Goal: Task Accomplishment & Management: Manage account settings

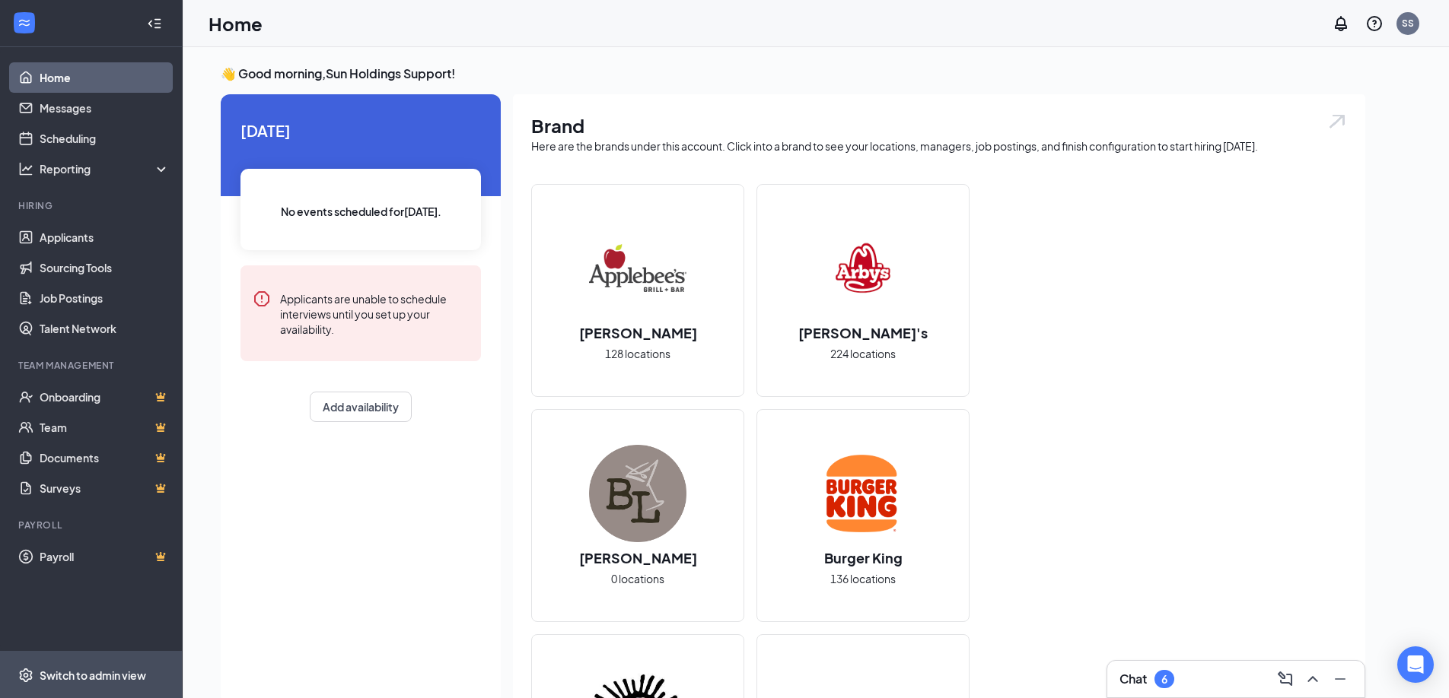
click at [100, 664] on span "Switch to admin view" at bounding box center [105, 675] width 130 height 46
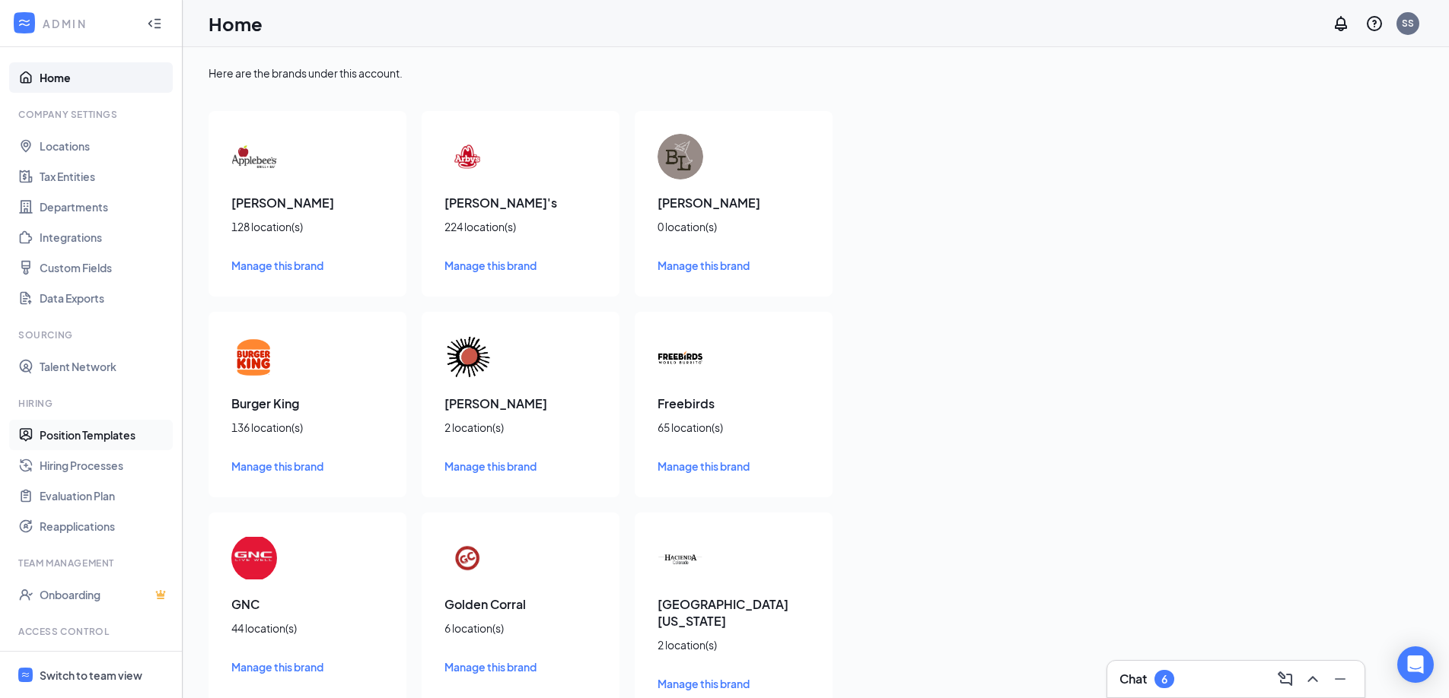
scroll to position [41, 0]
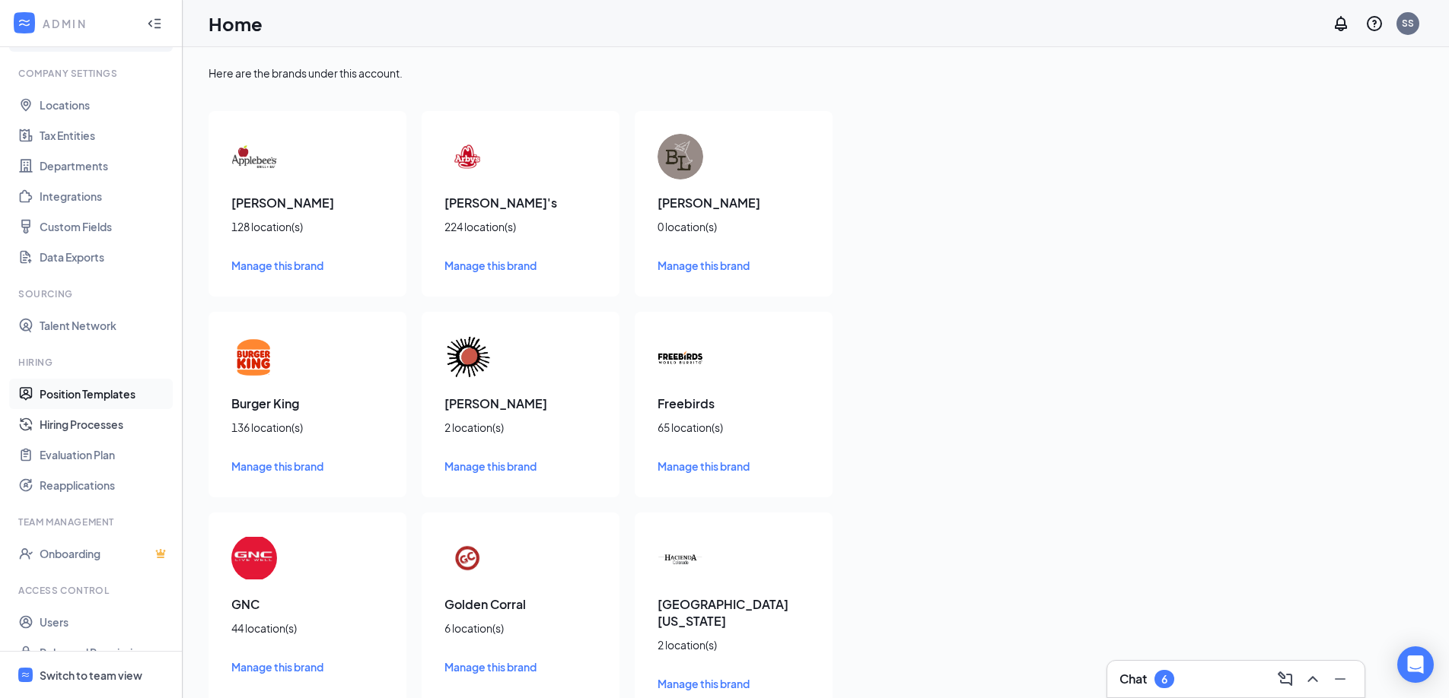
click at [83, 430] on link "Hiring Processes" at bounding box center [105, 424] width 130 height 30
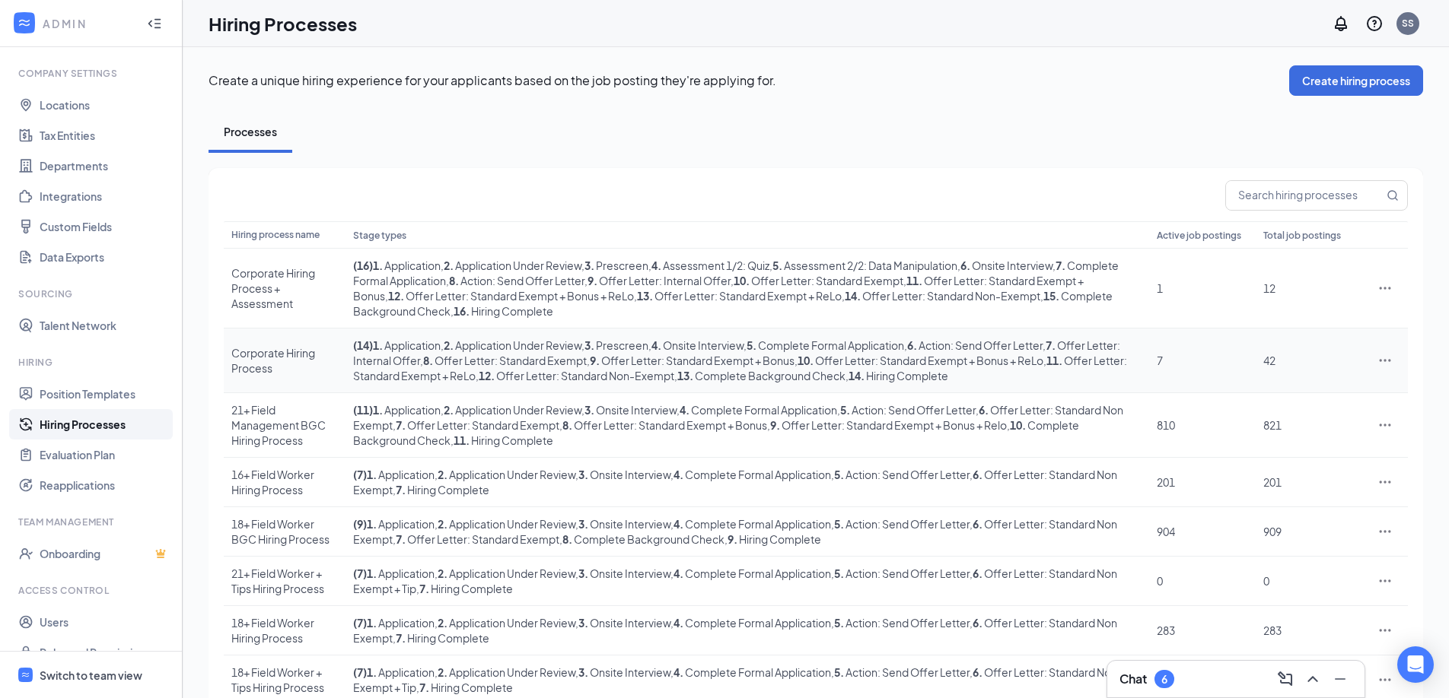
click at [287, 350] on div "Corporate Hiring Process" at bounding box center [284, 360] width 107 height 30
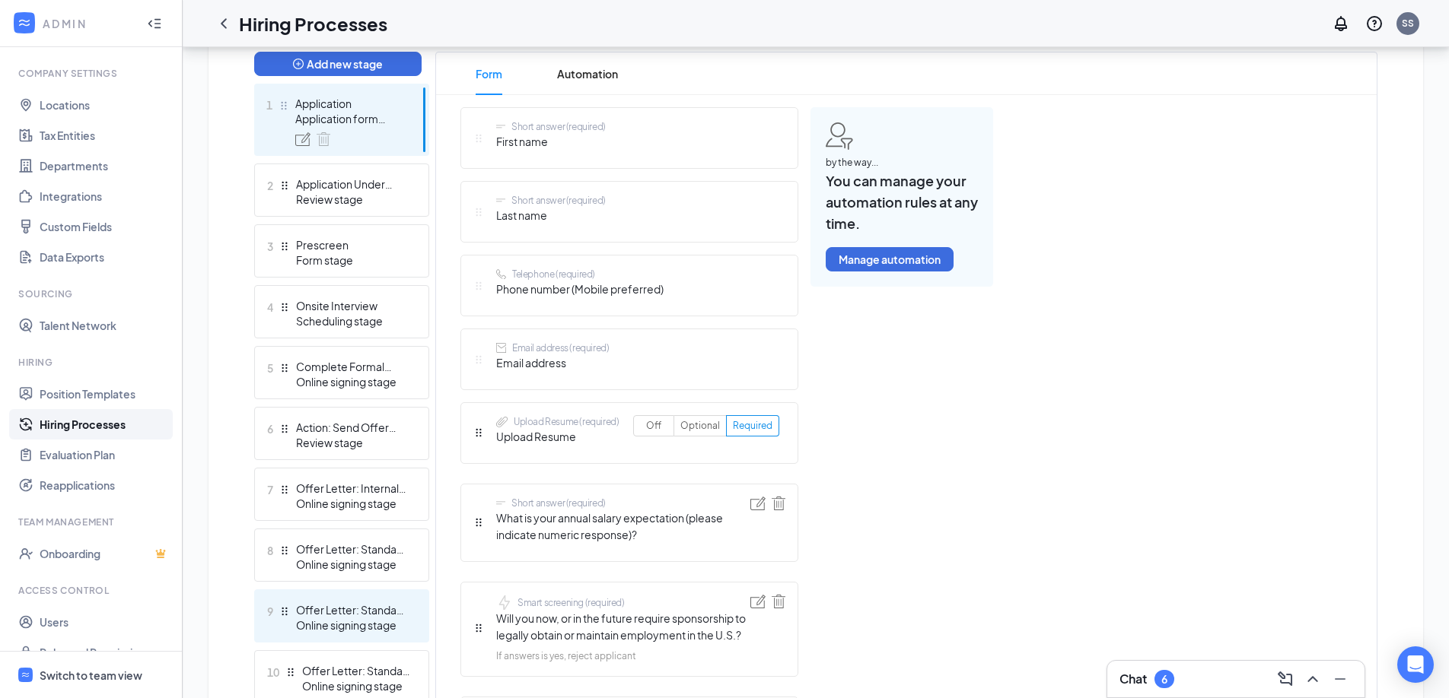
scroll to position [377, 0]
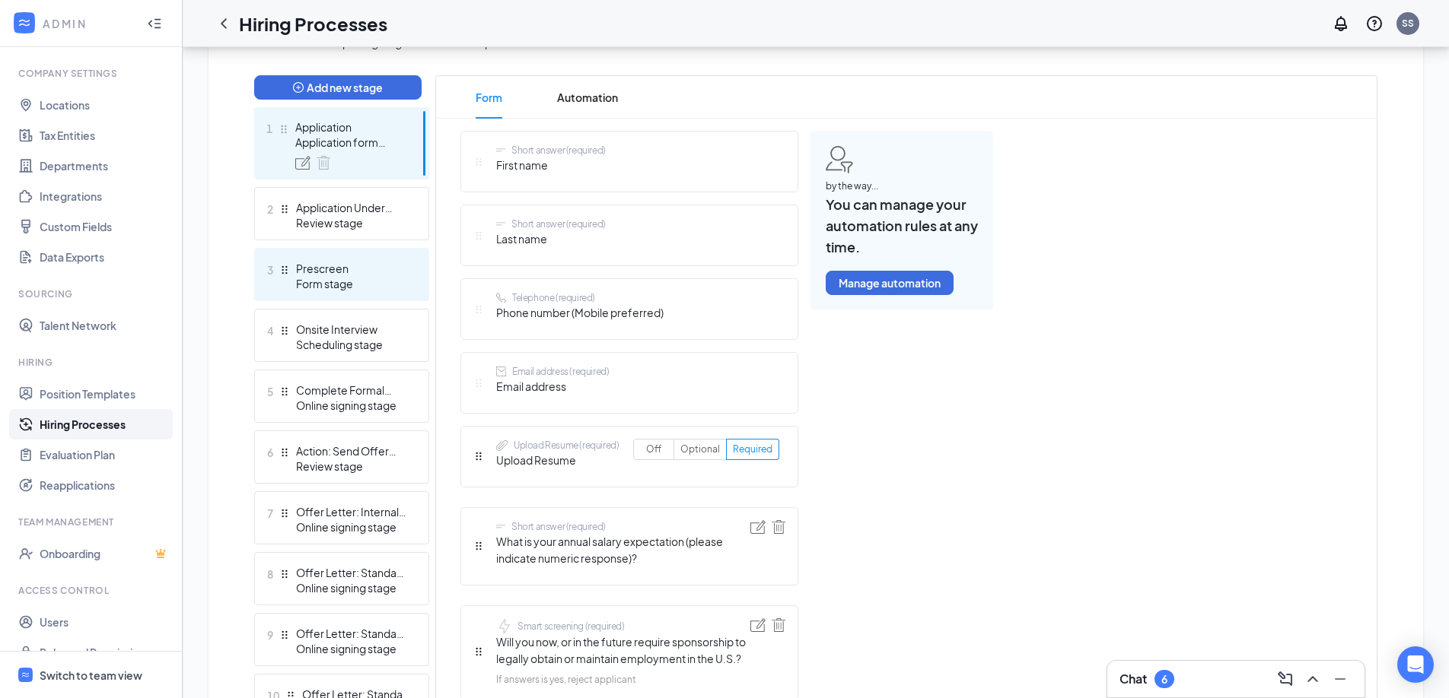
click at [330, 278] on div "Form stage" at bounding box center [351, 283] width 111 height 15
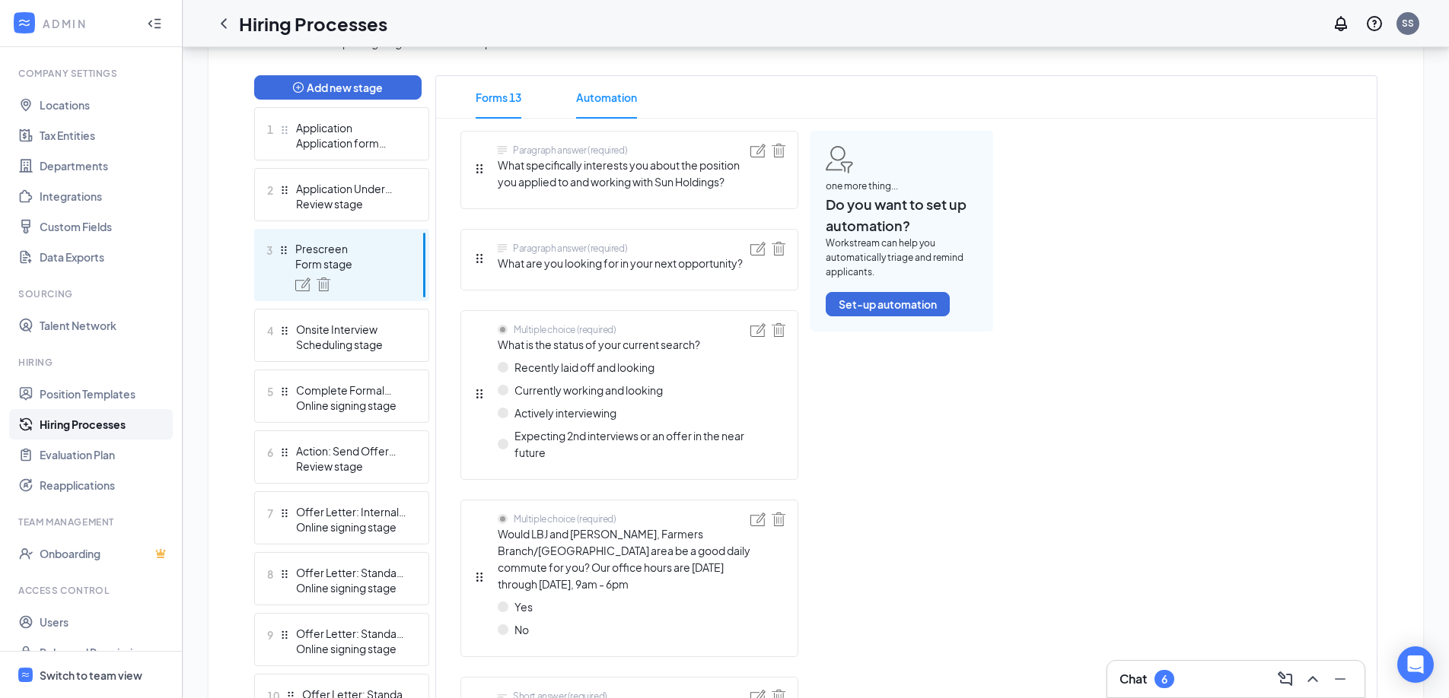
click at [603, 95] on span "Automation" at bounding box center [606, 97] width 61 height 43
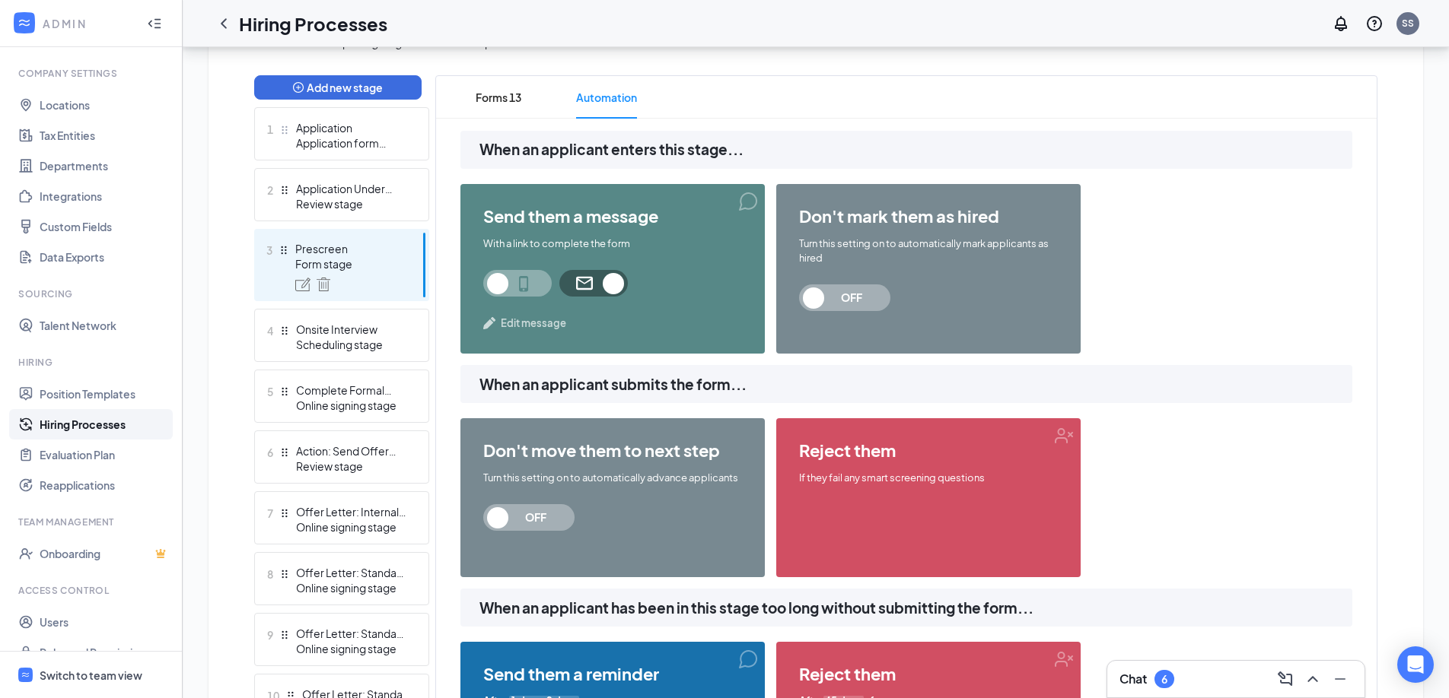
click at [547, 330] on span "Edit message" at bounding box center [533, 323] width 65 height 15
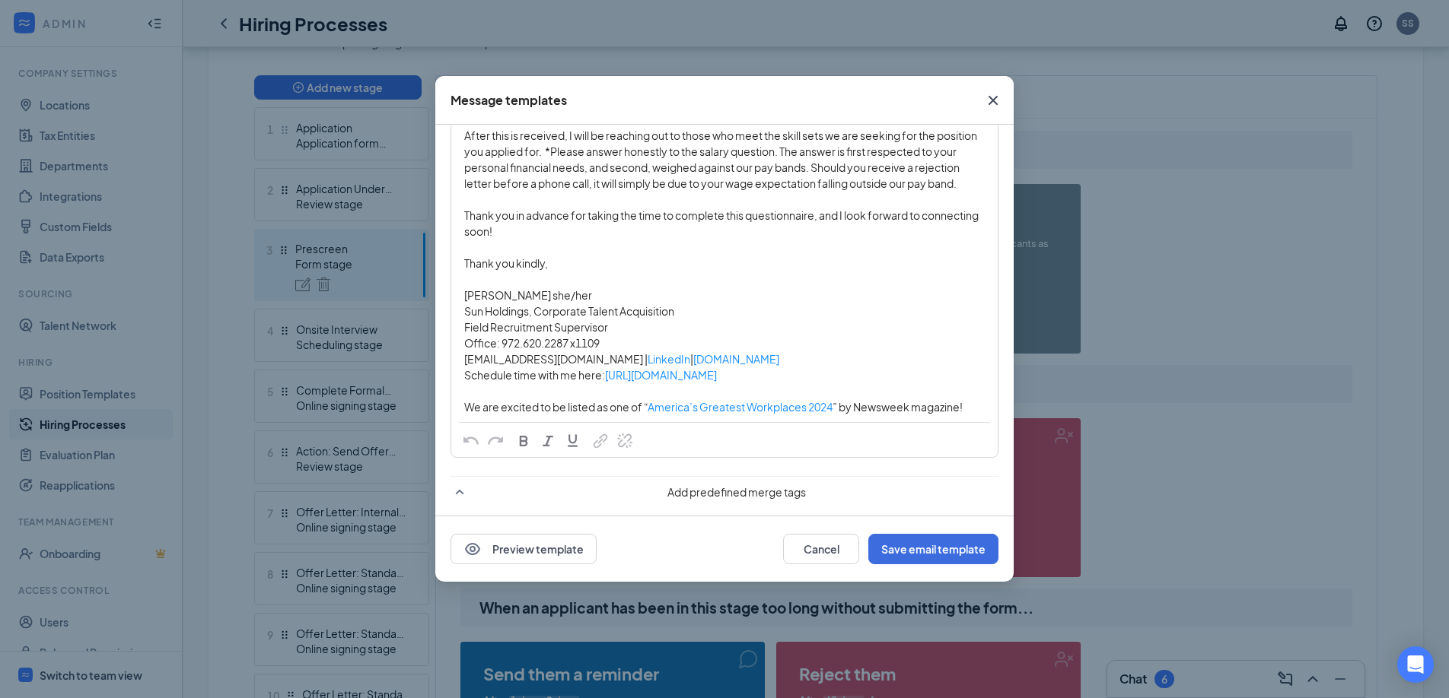
scroll to position [271, 0]
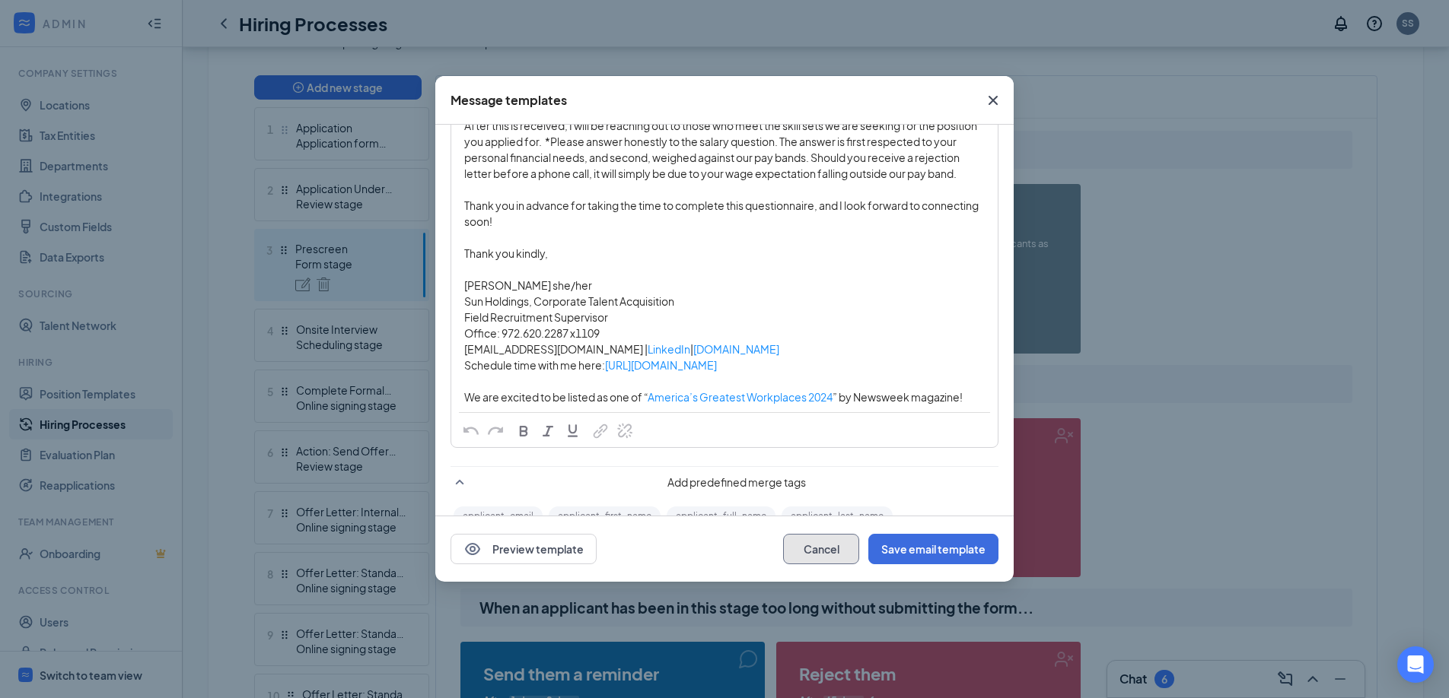
click at [828, 551] on button "Cancel" at bounding box center [821, 549] width 76 height 30
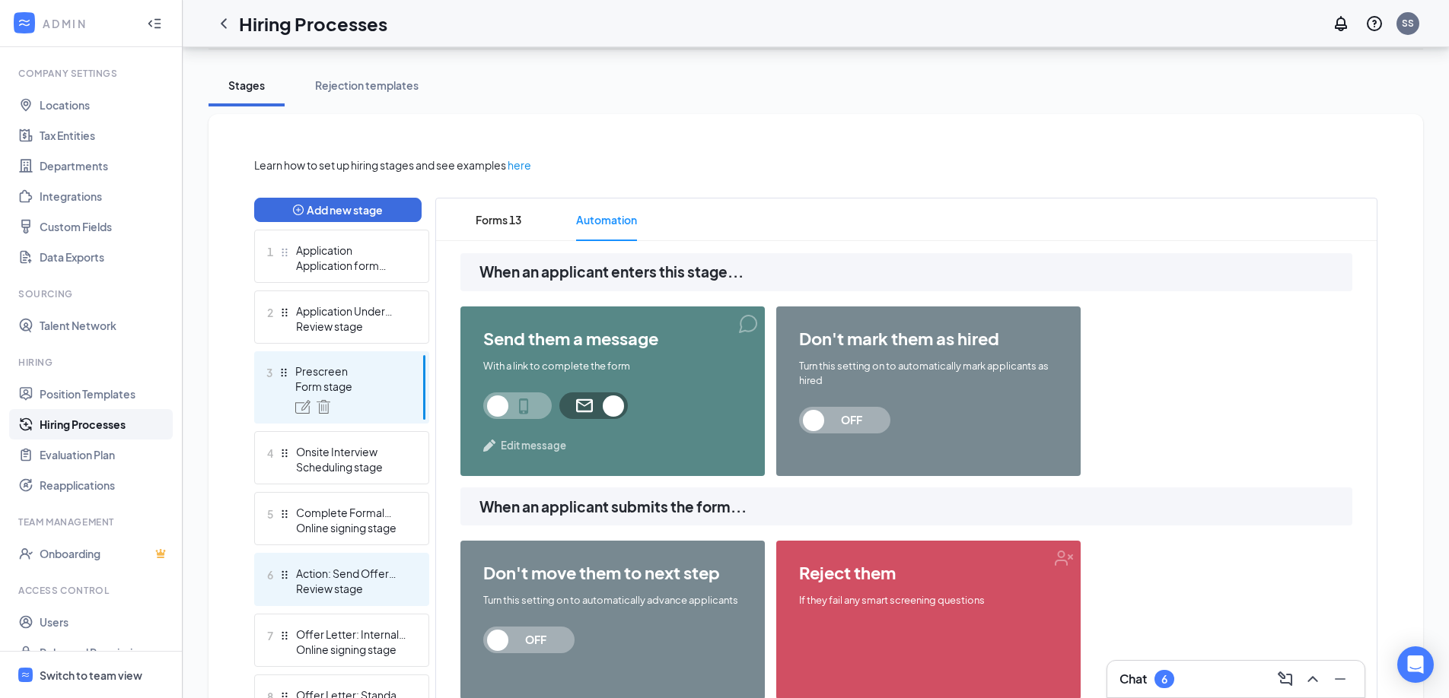
scroll to position [247, 0]
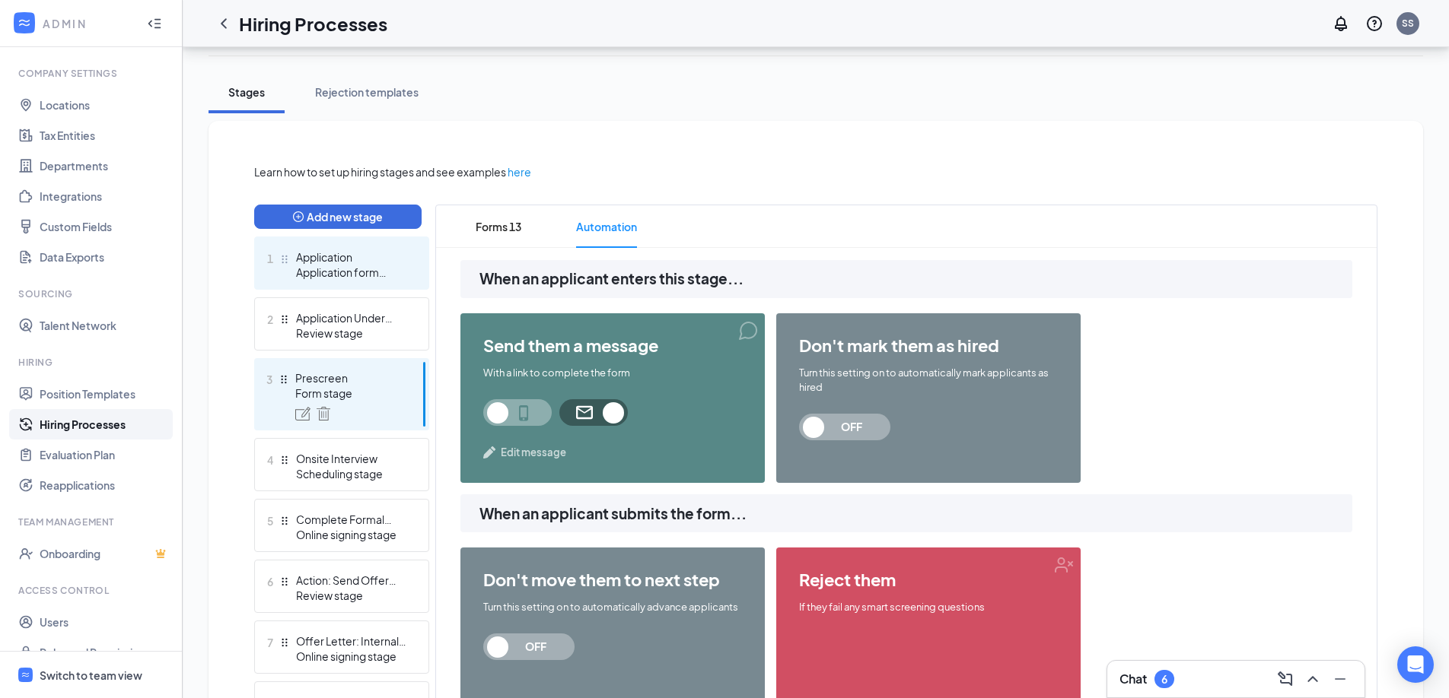
click at [349, 256] on div "Application" at bounding box center [351, 257] width 111 height 15
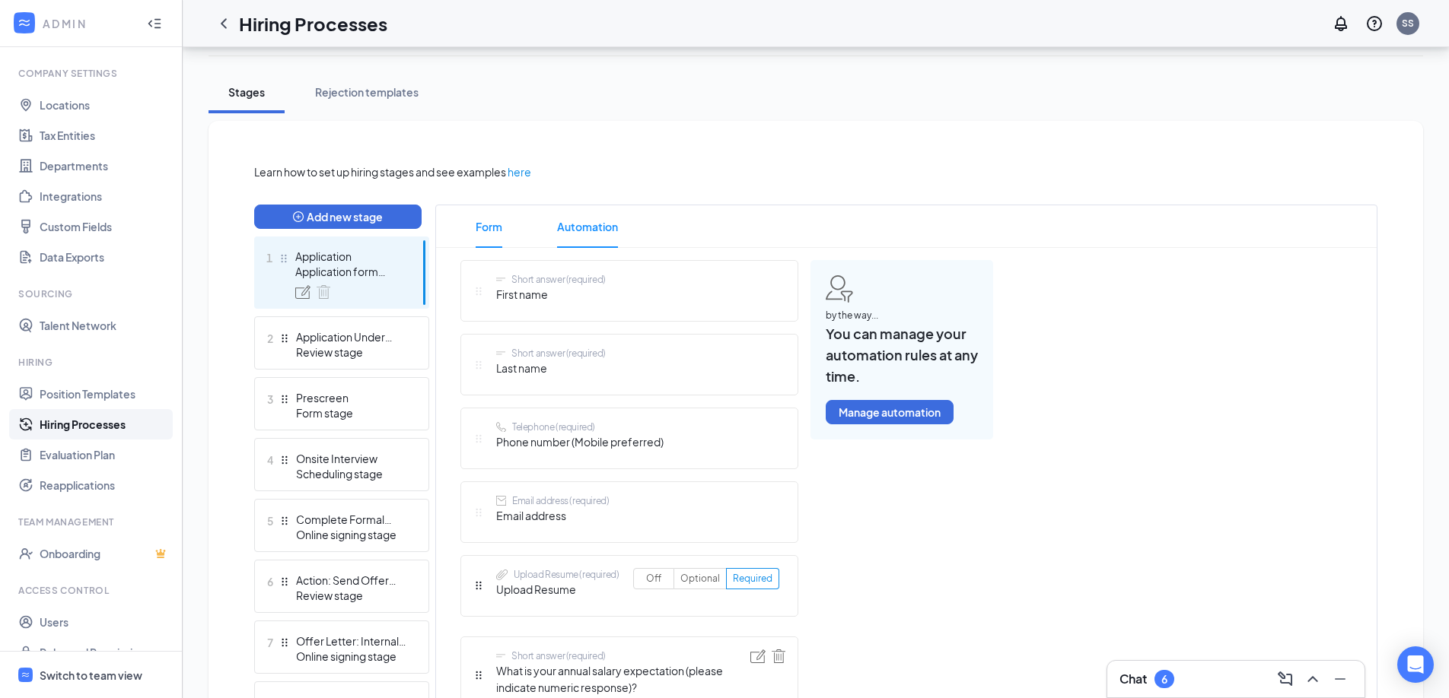
click at [589, 228] on span "Automation" at bounding box center [587, 226] width 61 height 43
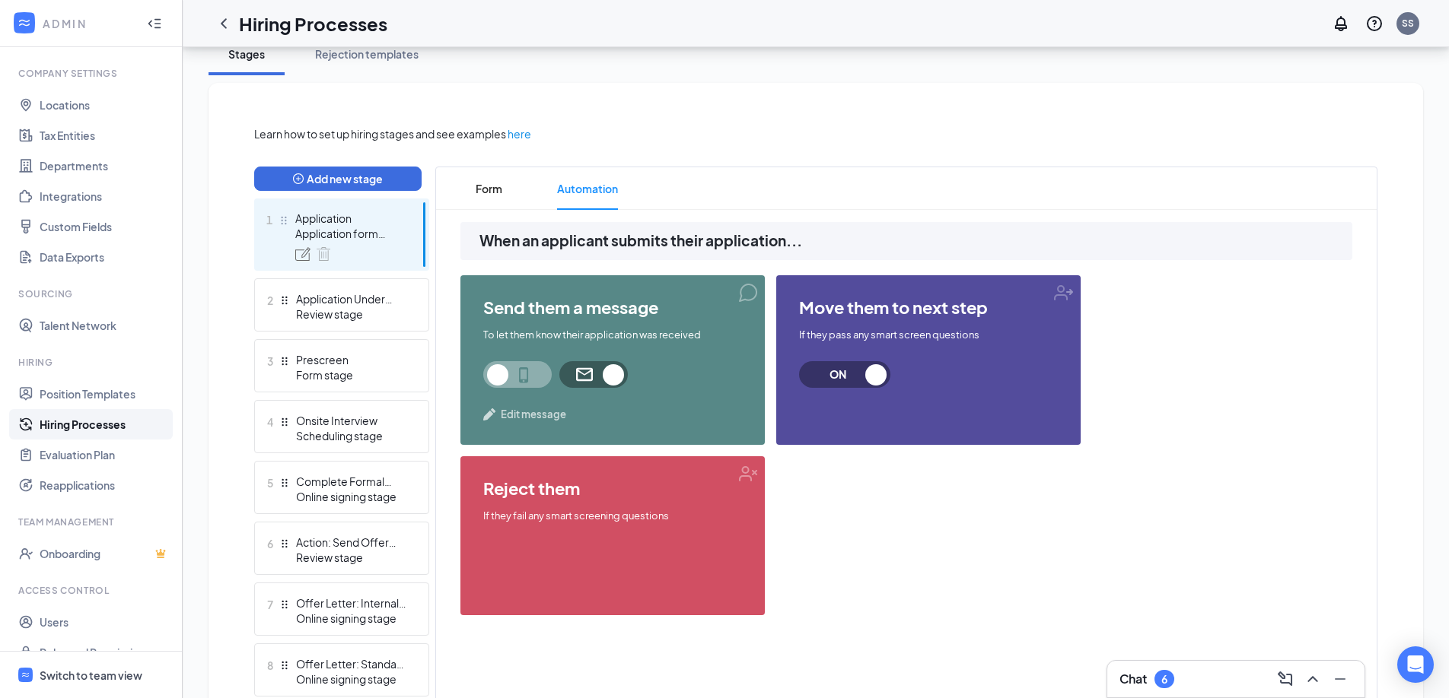
scroll to position [298, 0]
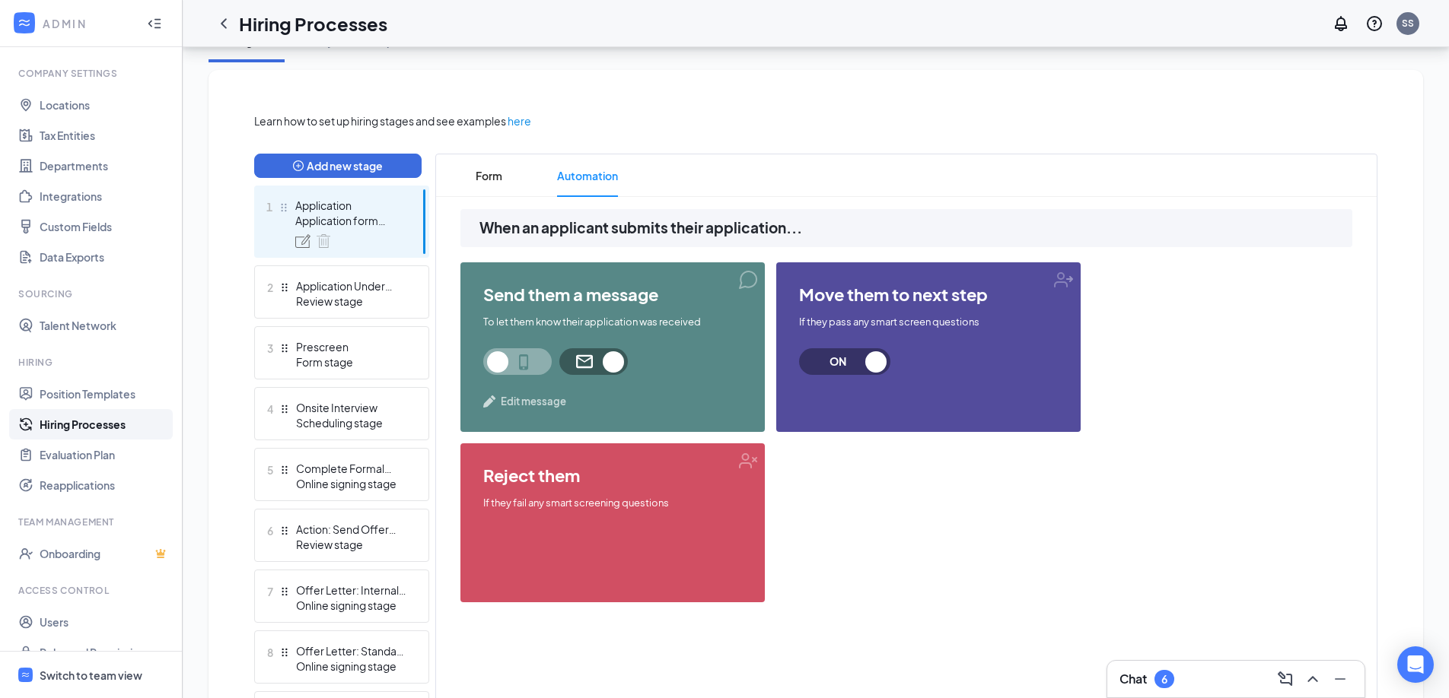
click at [530, 399] on span "Edit message" at bounding box center [533, 401] width 65 height 15
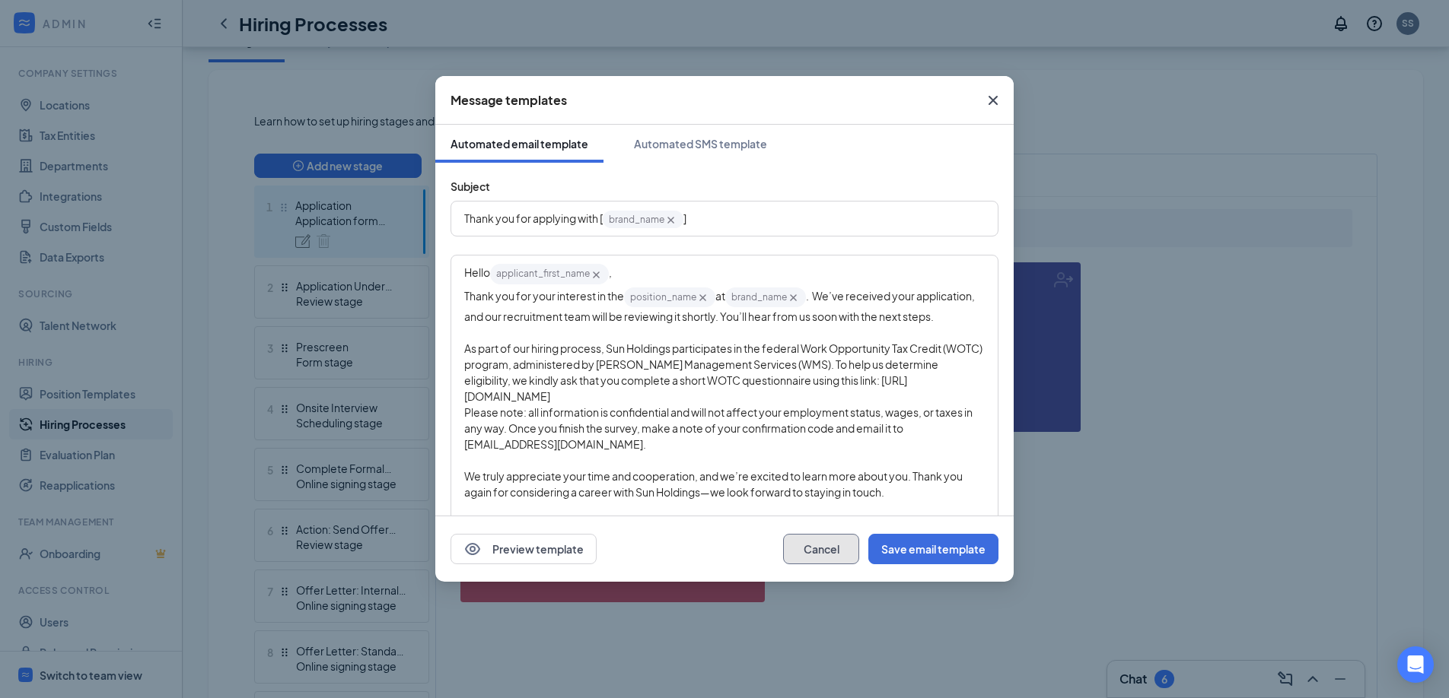
click at [822, 544] on button "Cancel" at bounding box center [821, 549] width 76 height 30
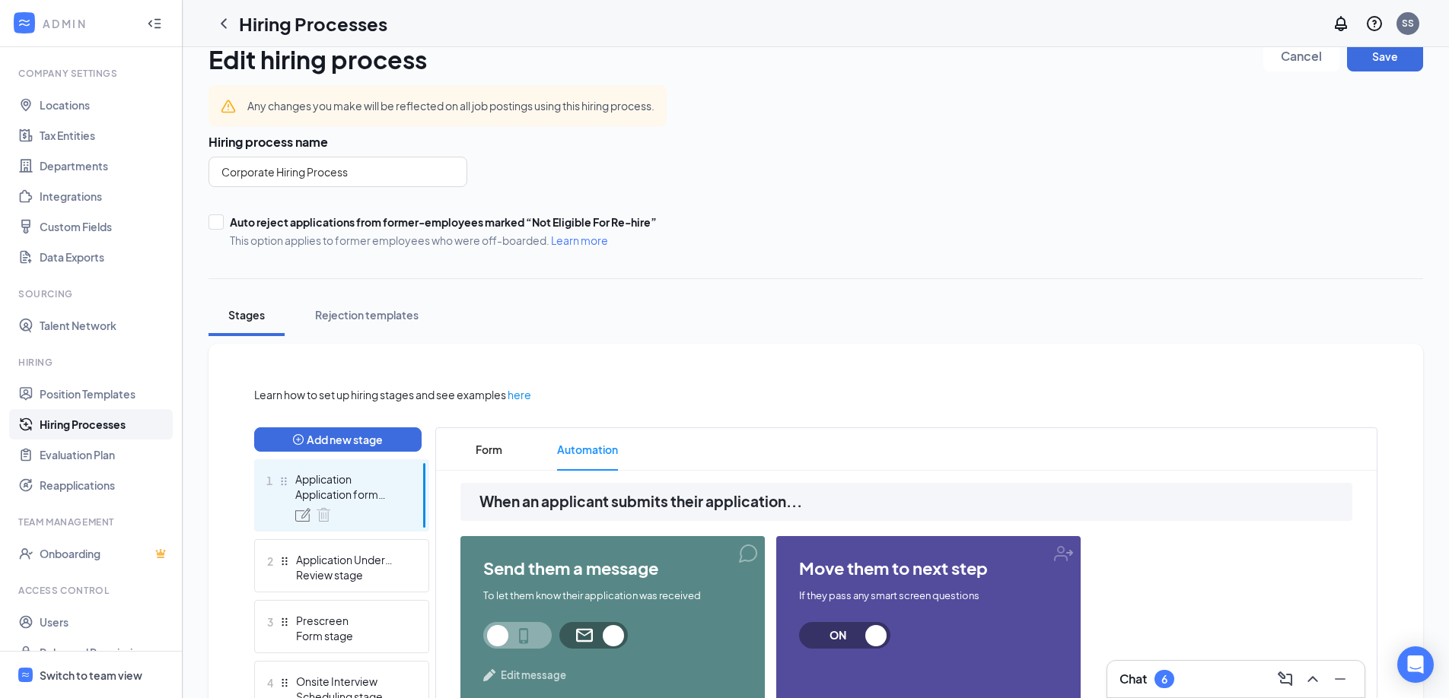
scroll to position [0, 0]
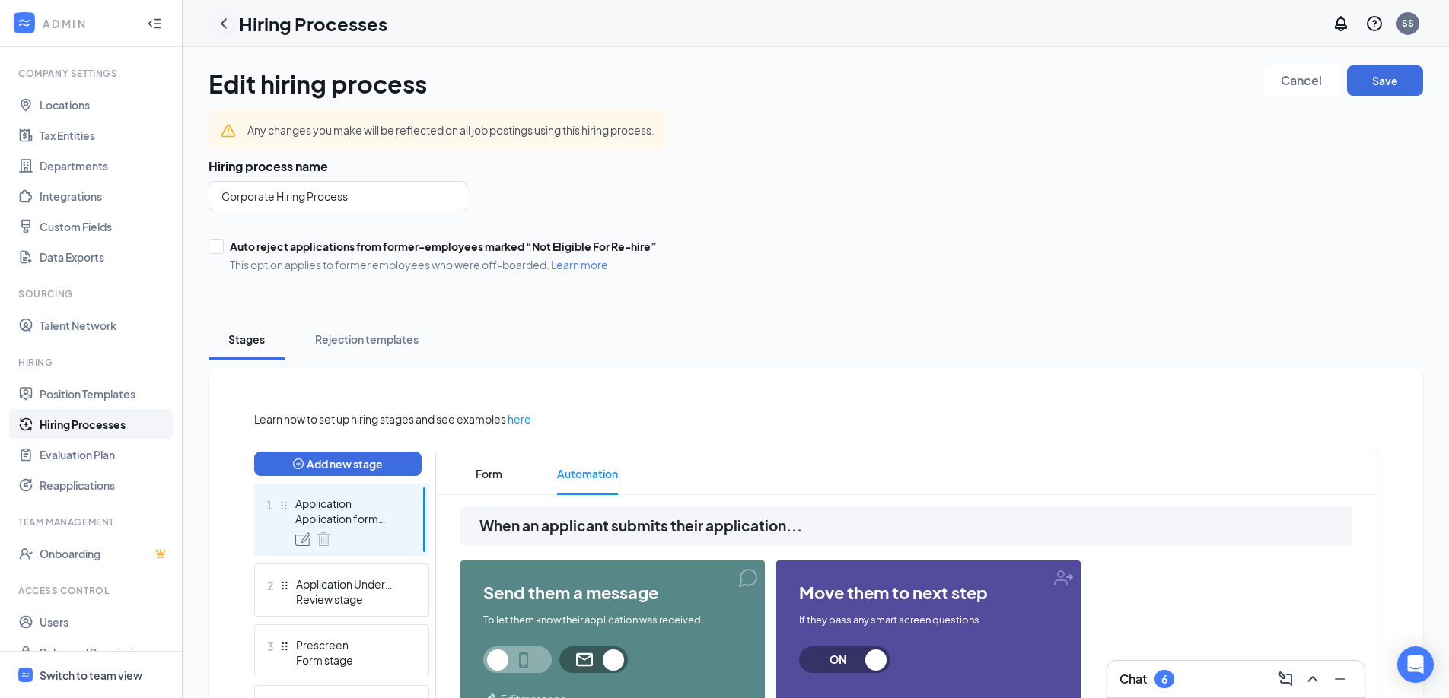
click at [228, 22] on icon "ChevronLeft" at bounding box center [224, 23] width 18 height 18
